Goal: Task Accomplishment & Management: Complete application form

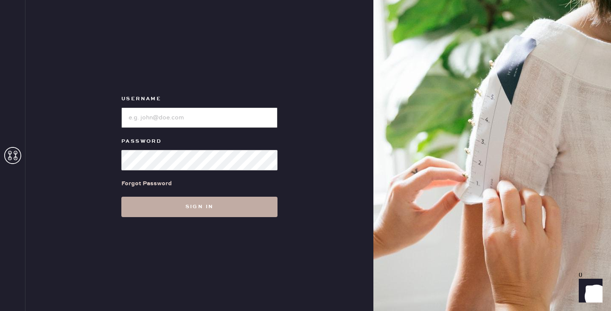
type input "reformationportland"
click at [171, 208] on button "Sign in" at bounding box center [199, 207] width 156 height 20
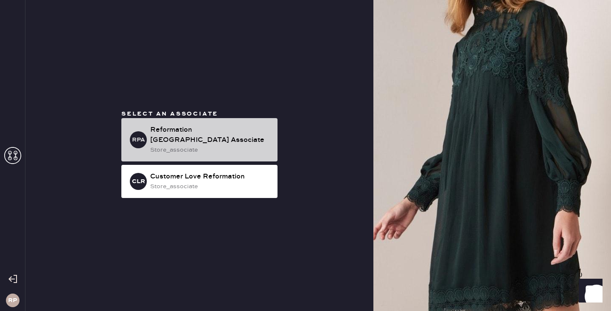
click at [220, 140] on div "Reformation [GEOGRAPHIC_DATA] Associate" at bounding box center [210, 135] width 121 height 20
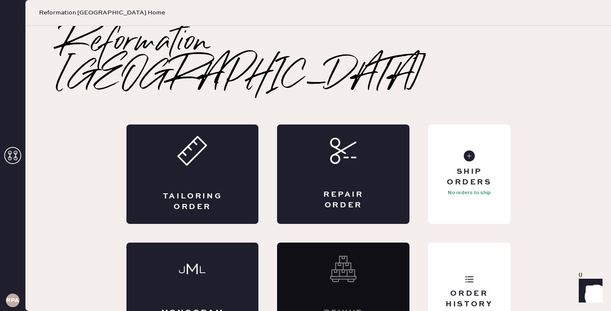
click at [220, 140] on div "Tailoring Order" at bounding box center [193, 173] width 132 height 99
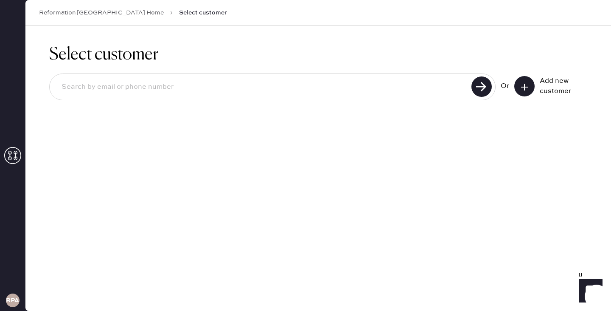
click at [187, 90] on input at bounding box center [262, 87] width 414 height 20
type input "5412329918"
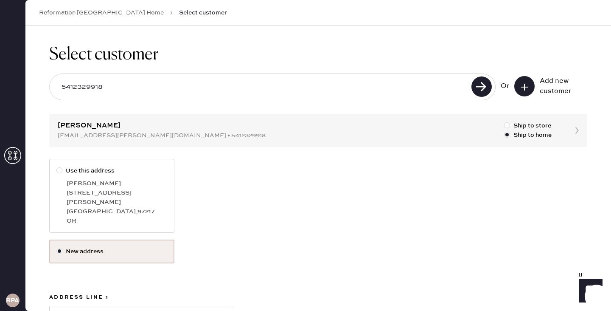
click at [76, 216] on div "OR" at bounding box center [117, 220] width 101 height 9
click at [57, 166] on input "Use this address" at bounding box center [56, 166] width 0 height 0
radio input "true"
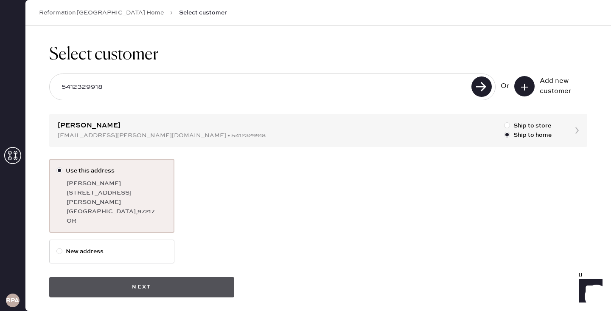
click at [125, 281] on button "Next" at bounding box center [141, 287] width 185 height 20
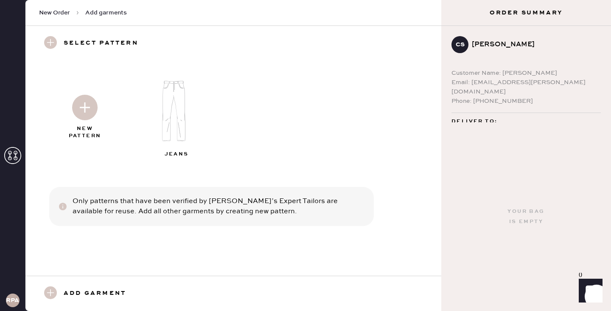
click at [84, 110] on img at bounding box center [84, 107] width 25 height 25
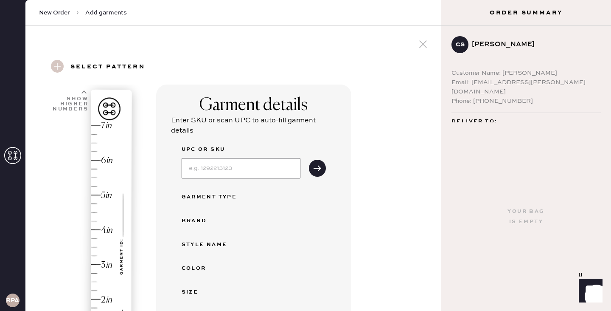
click at [207, 177] on input at bounding box center [241, 168] width 119 height 20
type input "1318680BLK02P"
click at [313, 166] on button "submit" at bounding box center [317, 168] width 17 height 17
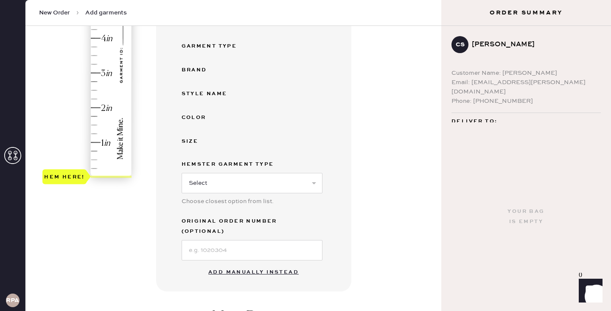
scroll to position [214, 0]
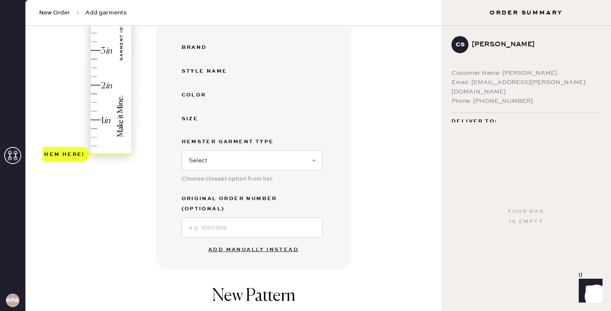
click at [258, 241] on button "Add manually instead" at bounding box center [253, 249] width 101 height 17
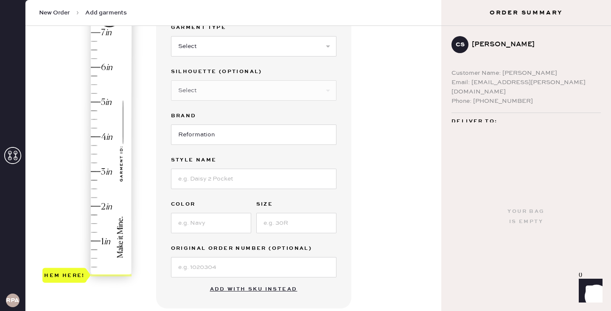
scroll to position [0, 0]
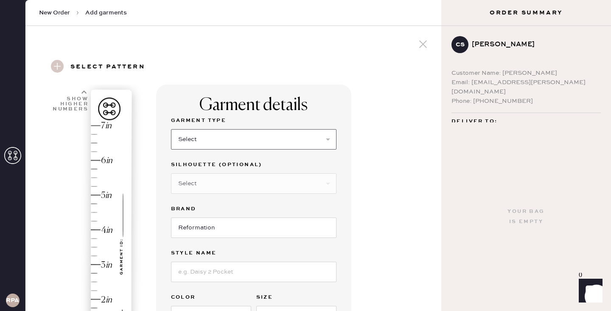
click at [234, 137] on select "Select Basic Skirt Jeans Leggings Pants Shorts Basic Sleeved Dress Basic Sleeve…" at bounding box center [254, 139] width 166 height 20
select select "4"
click at [219, 180] on select "Select Joggers Shorts Cropped Flare Boot Cut Straight Skinny Other" at bounding box center [254, 183] width 166 height 20
select select "other"
click at [211, 224] on input at bounding box center [254, 227] width 166 height 20
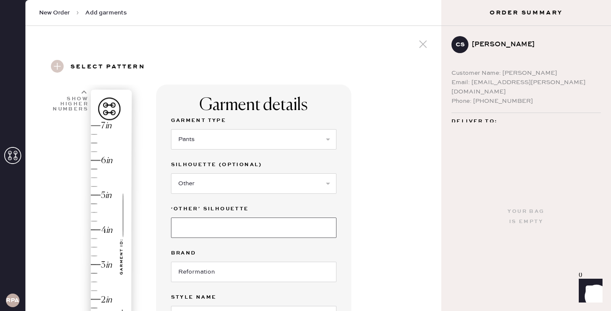
type input "Wide Leg"
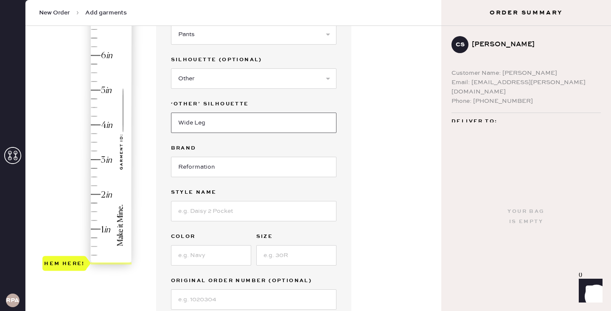
scroll to position [145, 0]
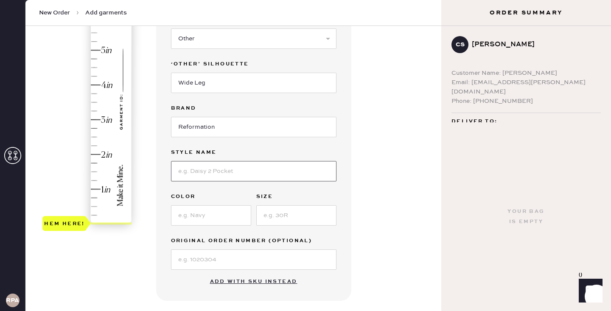
click at [197, 178] on input at bounding box center [254, 171] width 166 height 20
type input "Vida Low Rise Pant"
click at [201, 207] on input at bounding box center [211, 215] width 80 height 20
click at [202, 211] on input at bounding box center [211, 215] width 80 height 20
type input "Black"
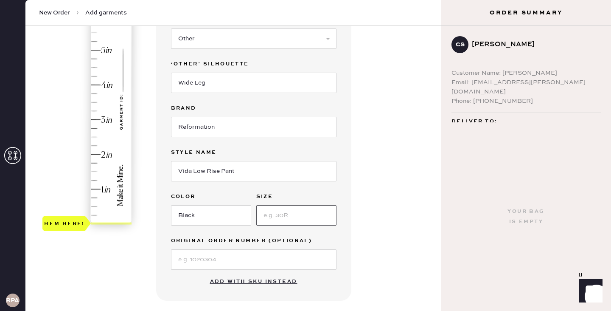
click at [302, 218] on input at bounding box center [296, 215] width 80 height 20
type input "2P"
click at [164, 143] on div "Garment details Garment Type Select Basic Skirt Jeans Leggings Pants Shorts Bas…" at bounding box center [253, 120] width 195 height 361
type input "1.5"
click at [95, 171] on div "Hem here!" at bounding box center [87, 102] width 90 height 250
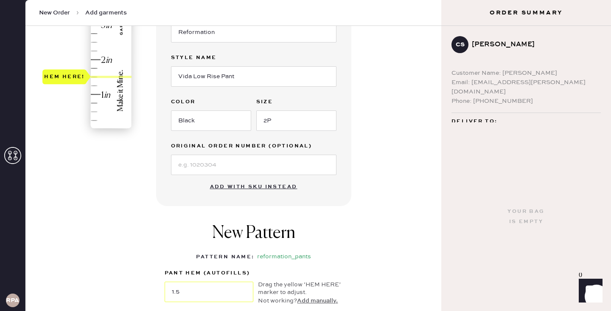
scroll to position [315, 0]
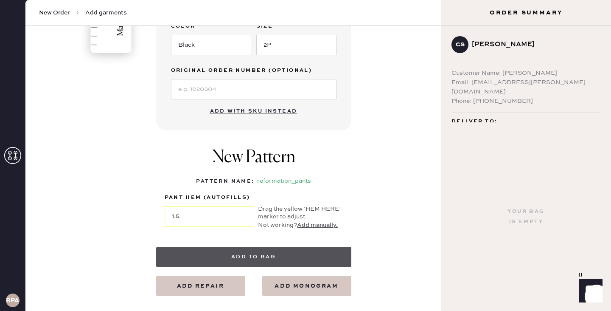
click at [274, 255] on button "Add to bag" at bounding box center [253, 257] width 195 height 20
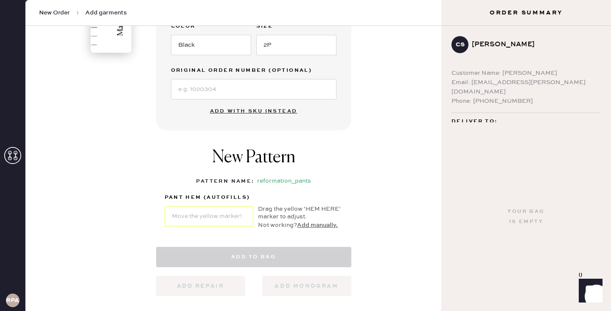
select select "4"
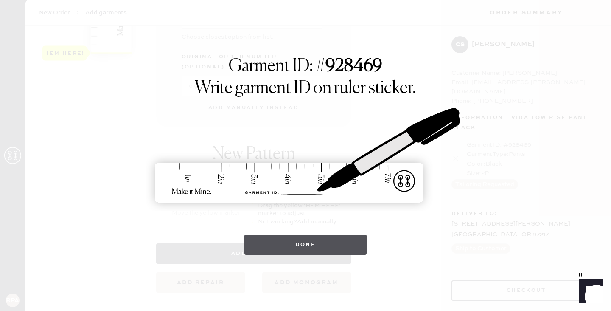
click at [302, 242] on button "Done" at bounding box center [306, 244] width 123 height 20
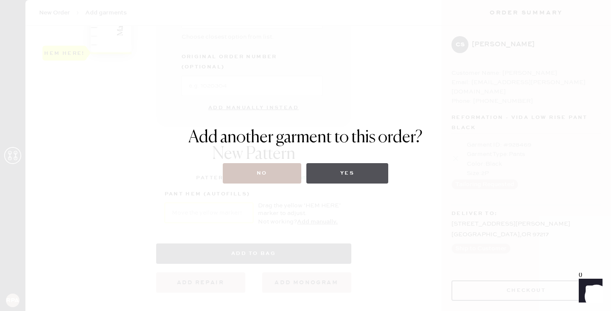
click at [336, 177] on button "Yes" at bounding box center [347, 173] width 82 height 20
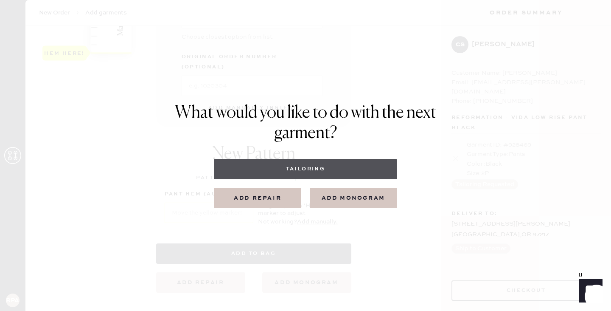
click at [291, 168] on button "Tailoring" at bounding box center [305, 169] width 183 height 20
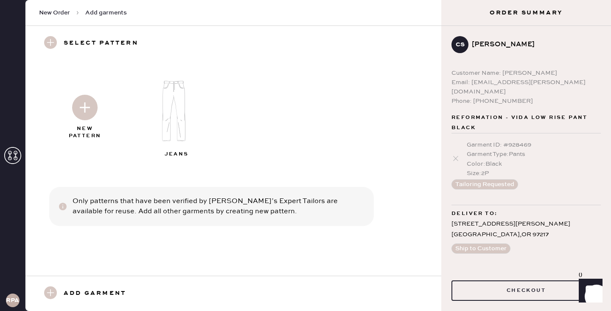
click at [174, 98] on img at bounding box center [178, 110] width 92 height 73
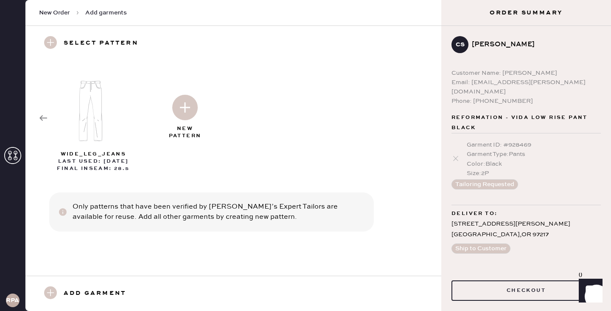
click at [177, 102] on img at bounding box center [184, 107] width 25 height 25
select select "2"
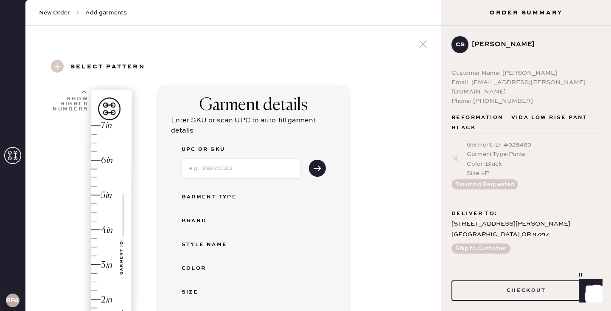
click at [231, 179] on div "UPC or SKU Garment Type Brand Style name Color Size Hemster Garment Type Select…" at bounding box center [254, 277] width 144 height 267
click at [230, 167] on input at bounding box center [241, 168] width 119 height 20
type input "1313451RCL025"
click at [317, 170] on icon "submit" at bounding box center [317, 168] width 8 height 8
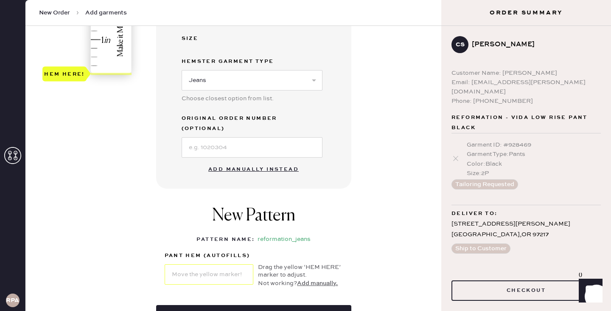
scroll to position [290, 0]
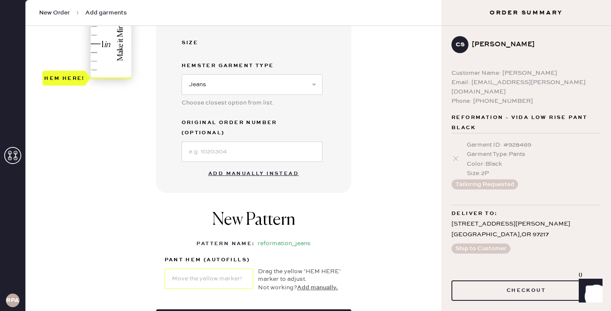
click at [272, 165] on button "Add manually instead" at bounding box center [253, 173] width 101 height 17
select select "2"
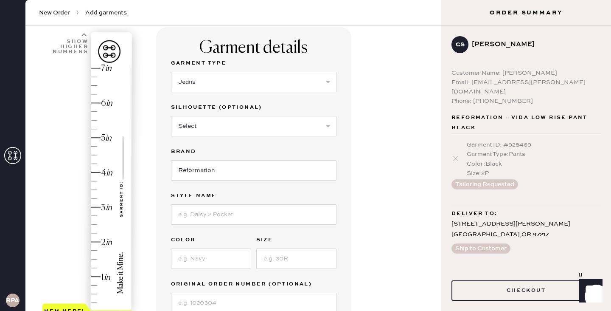
scroll to position [48, 0]
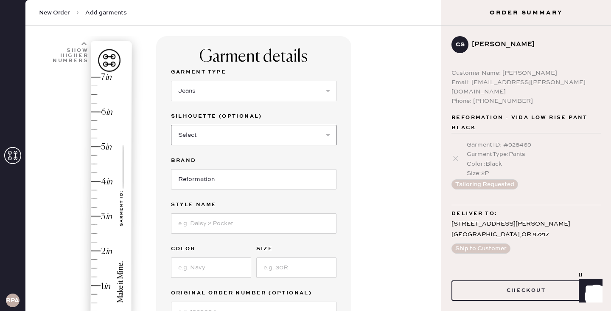
click at [262, 136] on select "Select Shorts Cropped Flare Boot Cut Straight Skinny Other" at bounding box center [254, 135] width 166 height 20
select select "other"
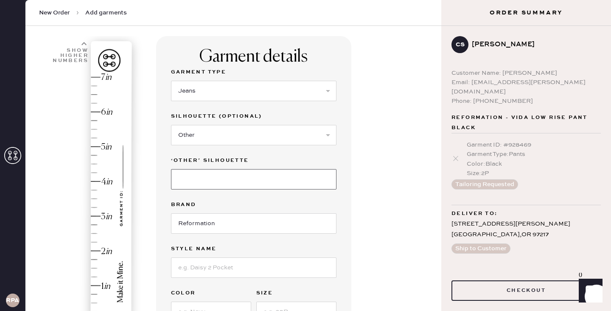
click at [259, 181] on input at bounding box center [254, 179] width 166 height 20
type input "Wide Leg"
click at [249, 268] on input at bounding box center [254, 267] width 166 height 20
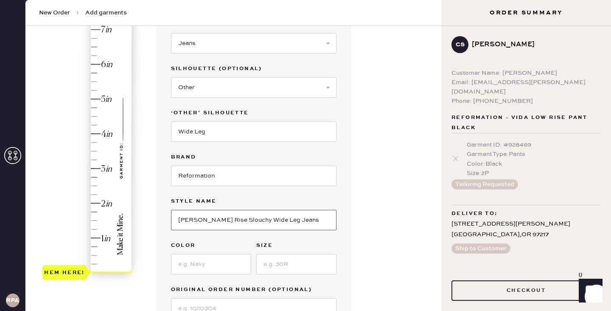
scroll to position [125, 0]
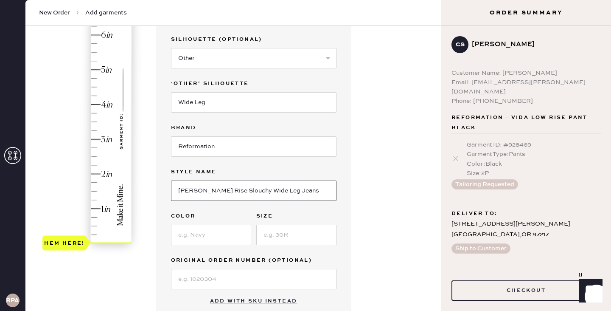
type input "[PERSON_NAME] Rise Slouchy Wide Leg Jeans"
click at [275, 247] on div "Garment Type Select Basic Skirt Jeans Leggings Pants Shorts Basic Sleeved Dress…" at bounding box center [254, 139] width 166 height 299
click at [275, 244] on input at bounding box center [296, 235] width 80 height 20
type input "25"
click at [230, 239] on input at bounding box center [211, 235] width 80 height 20
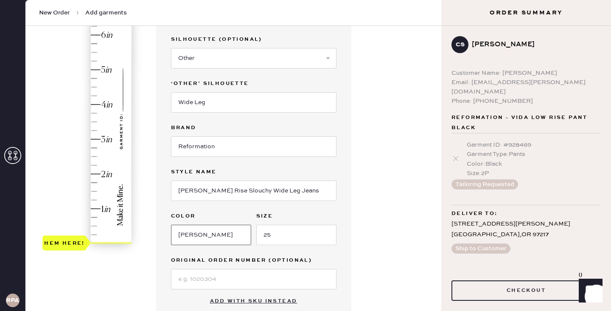
type input "[PERSON_NAME]"
click at [95, 122] on div "Hem here!" at bounding box center [87, 122] width 90 height 250
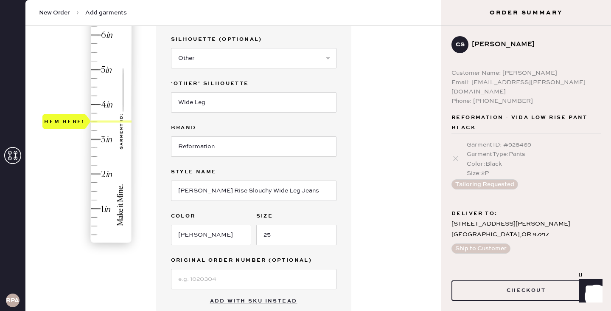
type input "3.25"
click at [96, 129] on div "Hem here!" at bounding box center [87, 122] width 90 height 250
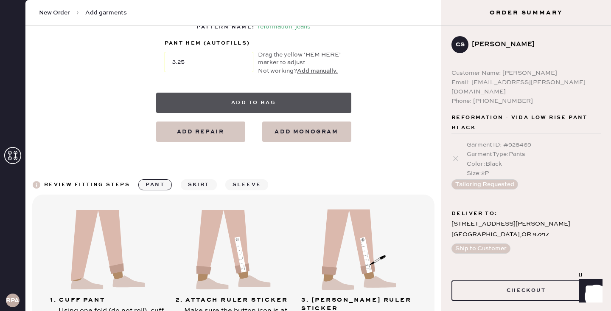
scroll to position [473, 0]
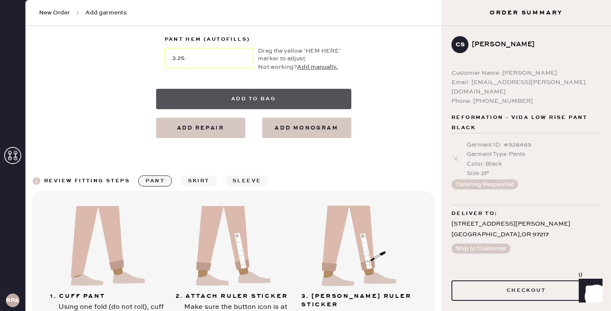
click at [185, 105] on button "Add to bag" at bounding box center [253, 99] width 195 height 20
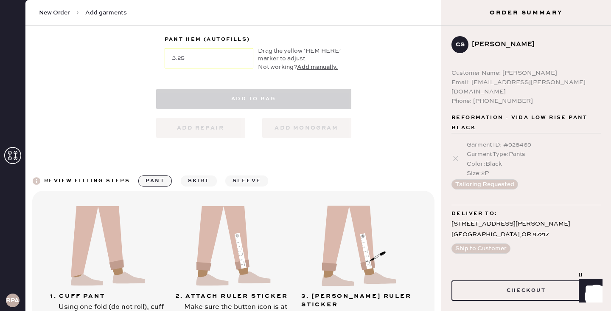
select select "2"
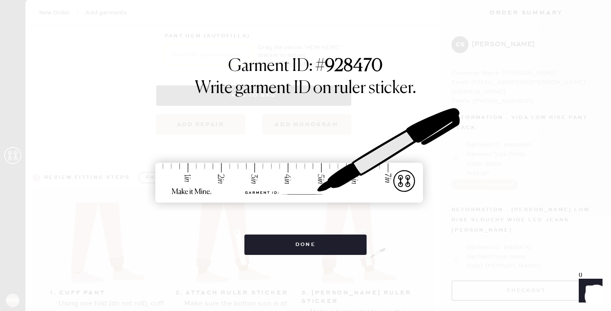
click at [280, 234] on div "Done" at bounding box center [306, 240] width 123 height 29
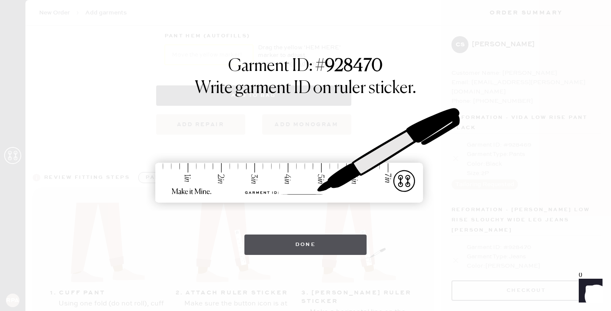
click at [282, 240] on button "Done" at bounding box center [306, 244] width 123 height 20
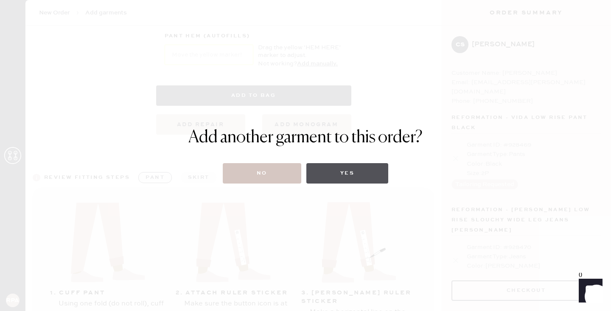
click at [332, 171] on button "Yes" at bounding box center [347, 173] width 82 height 20
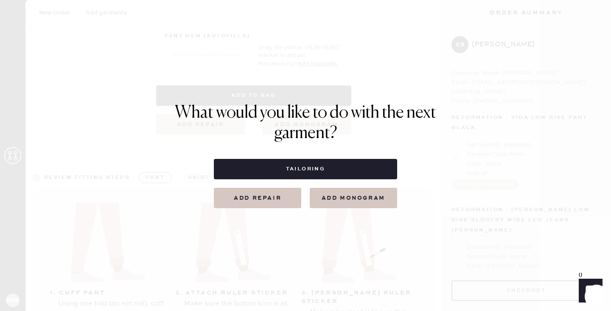
click at [331, 171] on button "Tailoring" at bounding box center [305, 169] width 183 height 20
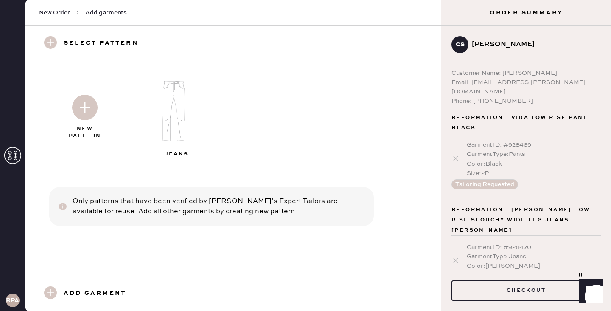
click at [173, 111] on img at bounding box center [178, 110] width 92 height 73
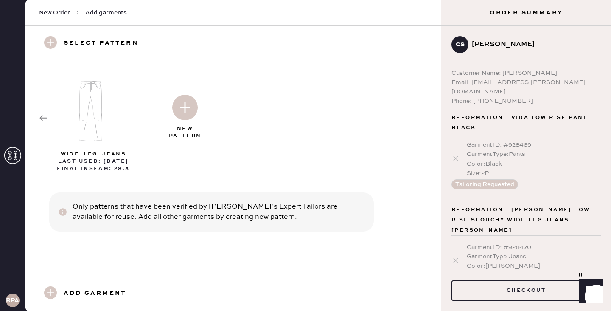
click at [173, 111] on img at bounding box center [184, 107] width 25 height 25
select select "2"
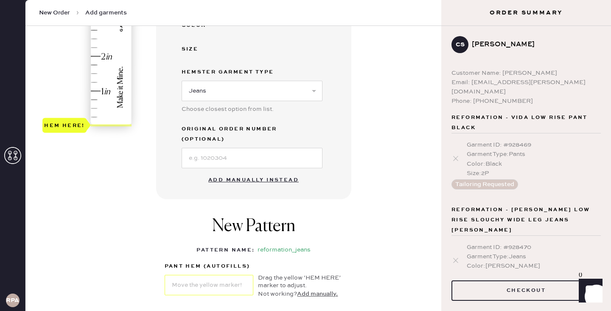
scroll to position [281, 0]
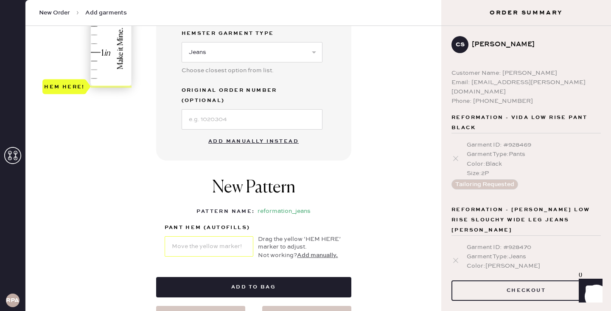
click at [236, 133] on button "Add manually instead" at bounding box center [253, 141] width 101 height 17
select select "2"
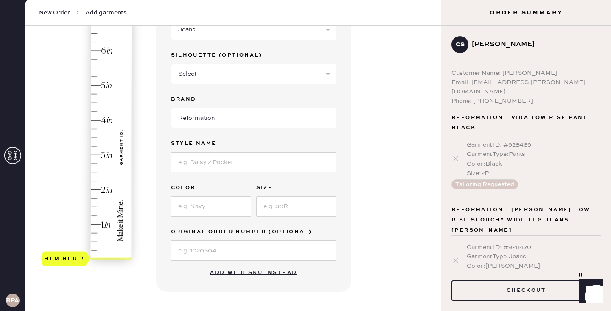
scroll to position [0, 0]
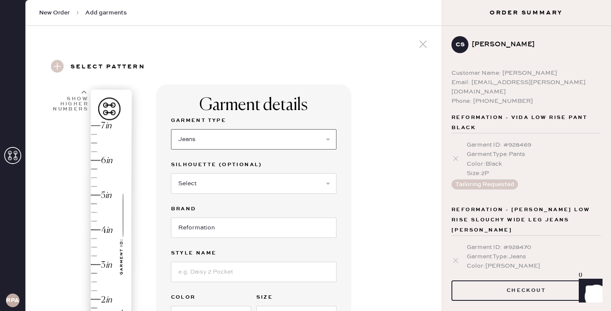
click at [227, 135] on select "Select Basic Skirt Jeans Leggings Pants Shorts Basic Sleeved Dress Basic Sleeve…" at bounding box center [254, 139] width 166 height 20
click at [292, 185] on select "Select Shorts Cropped Flare Boot Cut Straight Skinny Other" at bounding box center [254, 183] width 166 height 20
select select "other"
click at [253, 227] on input at bounding box center [254, 227] width 166 height 20
type input "Wide Leg"
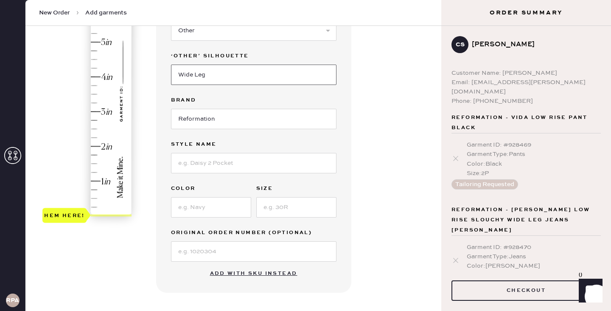
scroll to position [212, 0]
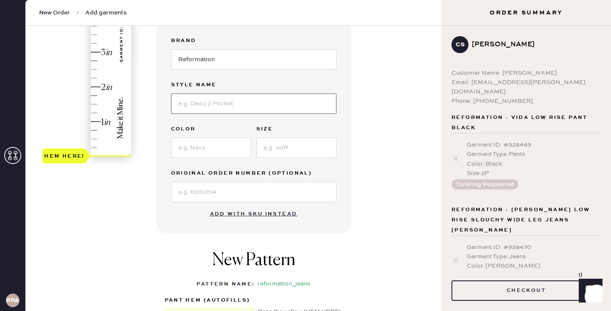
click at [243, 97] on input at bounding box center [254, 103] width 166 height 20
type input "[PERSON_NAME] Rise Slouchy Wide Leg Jeans"
click at [217, 149] on input at bounding box center [211, 148] width 80 height 20
type input "Ondine"
click at [276, 154] on input at bounding box center [296, 148] width 80 height 20
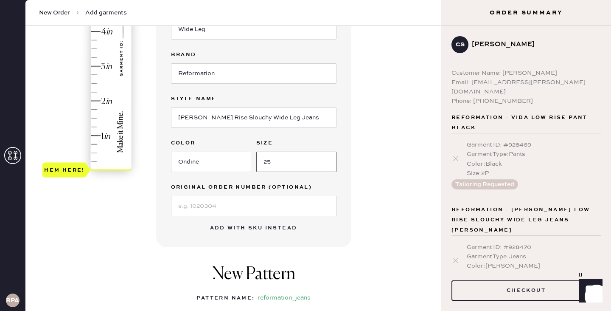
scroll to position [191, 0]
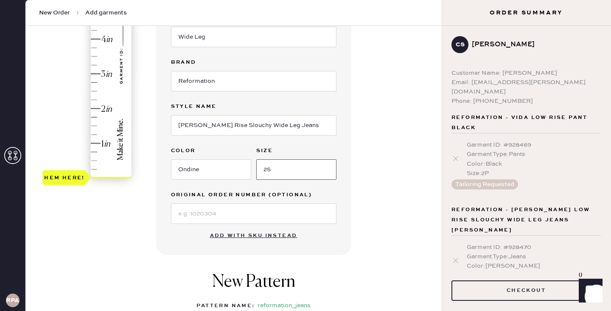
type input "25"
type input "3.5"
click at [96, 58] on div "Hem here!" at bounding box center [87, 56] width 90 height 250
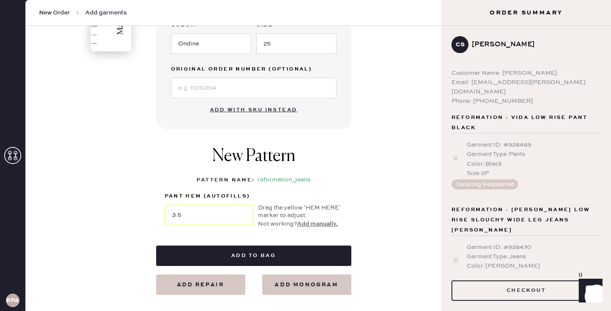
scroll to position [388, 0]
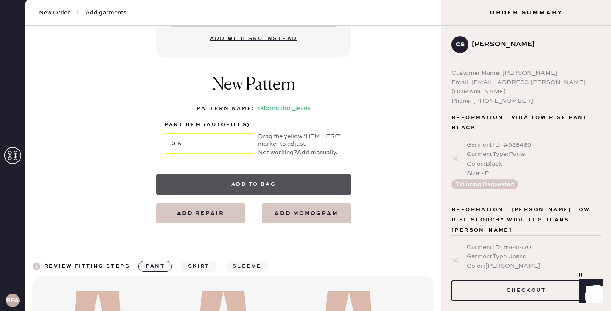
click at [189, 186] on button "Add to bag" at bounding box center [253, 184] width 195 height 20
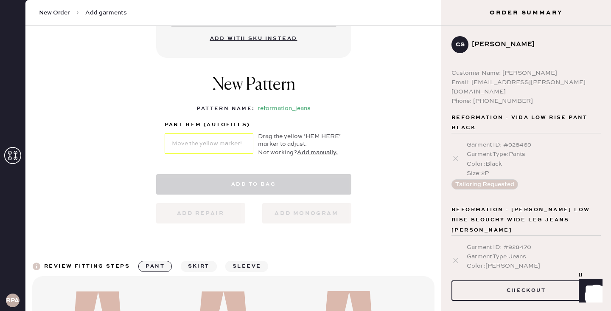
select select "2"
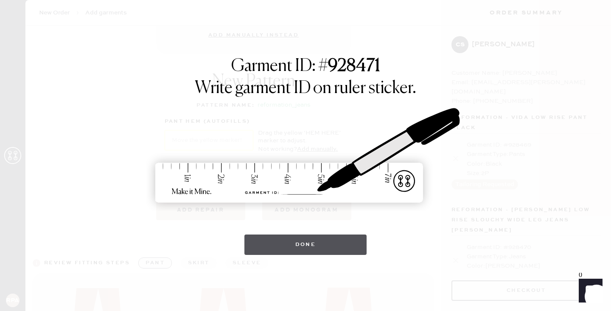
click at [294, 252] on button "Done" at bounding box center [306, 244] width 123 height 20
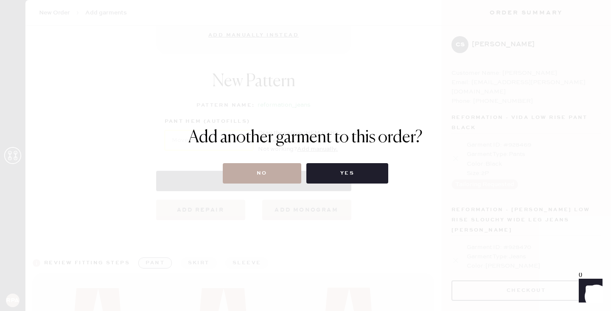
click at [282, 172] on button "No" at bounding box center [262, 173] width 79 height 20
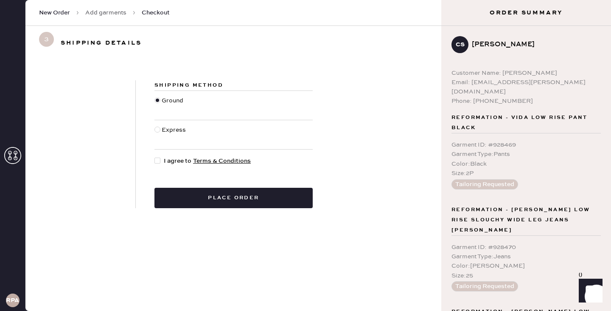
click at [169, 157] on span "I agree to Terms & Conditions" at bounding box center [207, 160] width 87 height 9
click at [155, 157] on input "I agree to Terms & Conditions" at bounding box center [155, 156] width 0 height 0
checkbox input "true"
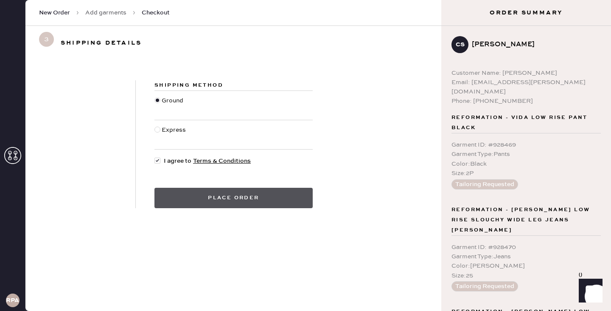
click at [189, 194] on button "Place order" at bounding box center [234, 198] width 158 height 20
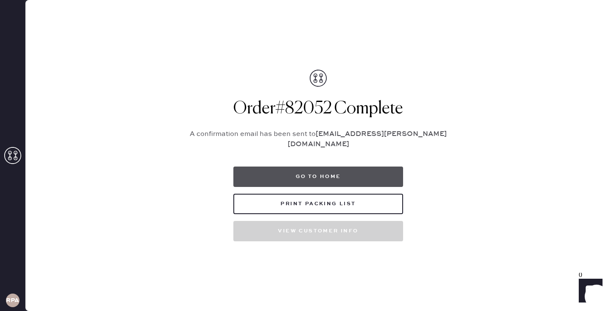
click at [293, 170] on button "Go to home" at bounding box center [318, 176] width 170 height 20
